Goal: Task Accomplishment & Management: Use online tool/utility

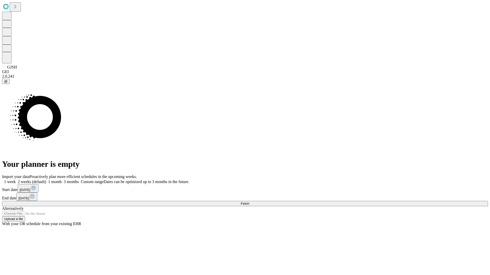
click at [249, 202] on span "Fetch" at bounding box center [244, 204] width 8 height 4
